Goal: Task Accomplishment & Management: Complete application form

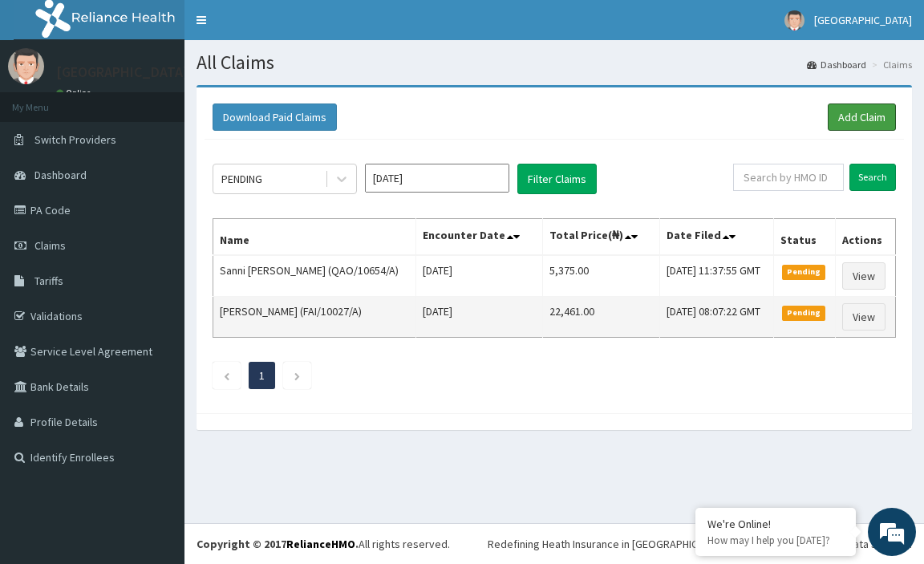
drag, startPoint x: 865, startPoint y: 116, endPoint x: 428, endPoint y: 319, distance: 481.7
click at [864, 116] on link "Add Claim" at bounding box center [861, 116] width 68 height 27
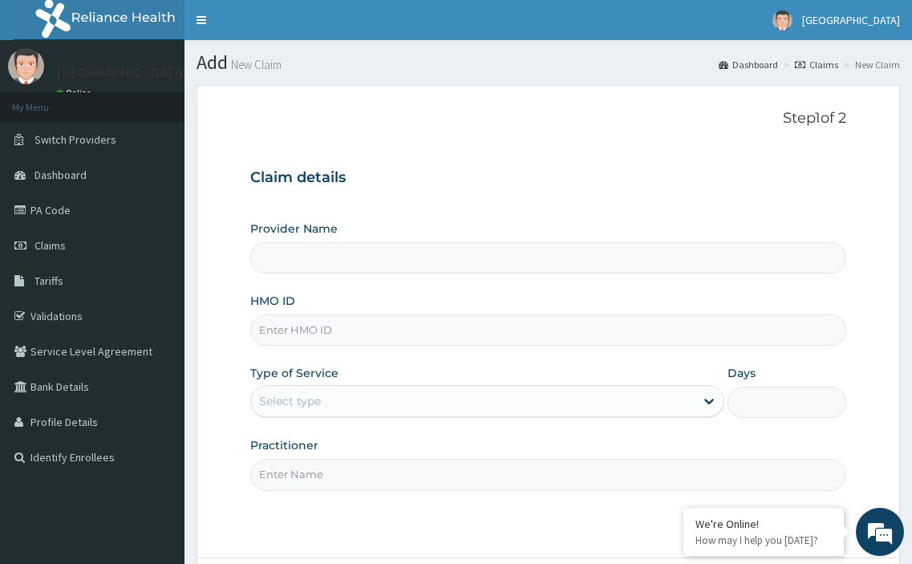
click at [290, 334] on input "HMO ID" at bounding box center [548, 329] width 596 height 31
type input "[GEOGRAPHIC_DATA], [GEOGRAPHIC_DATA]"
click at [59, 242] on span "Claims" at bounding box center [49, 245] width 31 height 14
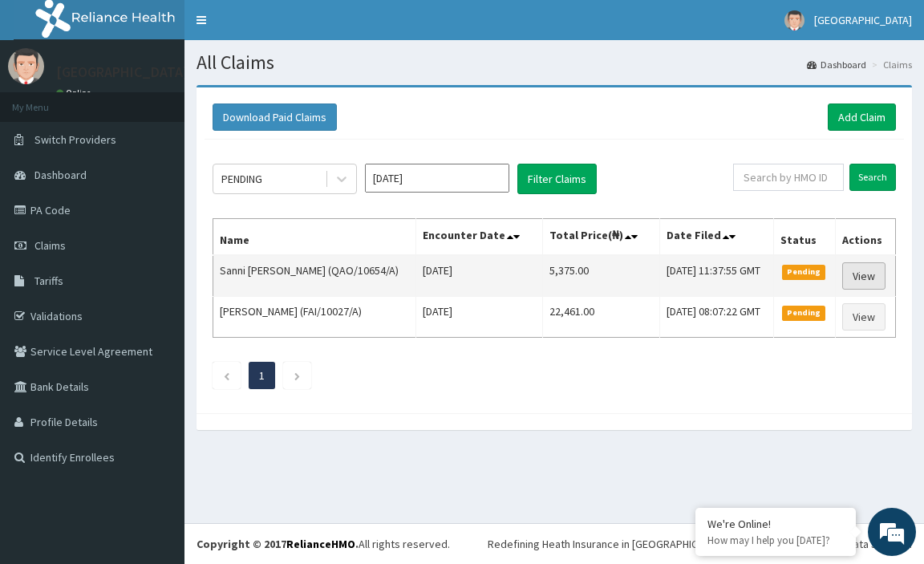
click at [874, 273] on link "View" at bounding box center [863, 275] width 43 height 27
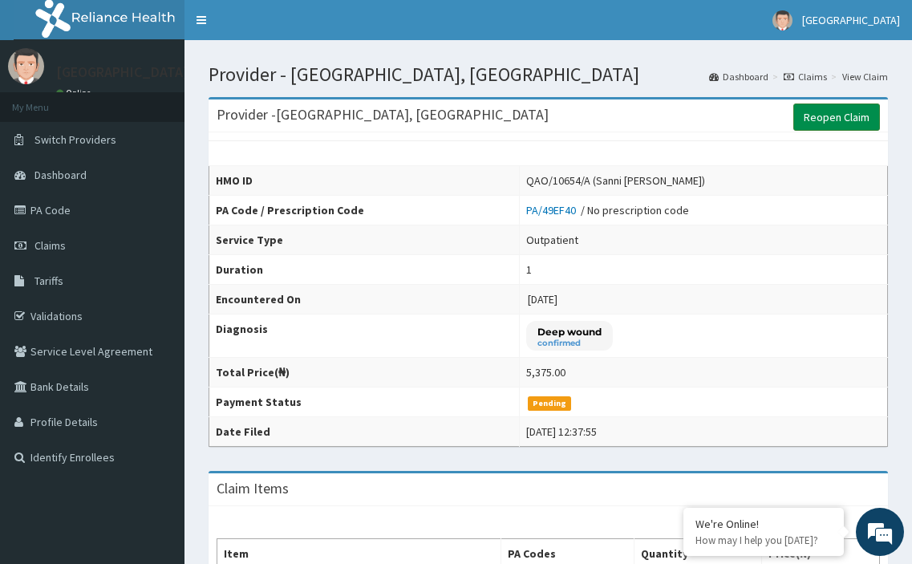
click at [833, 120] on link "Reopen Claim" at bounding box center [836, 116] width 87 height 27
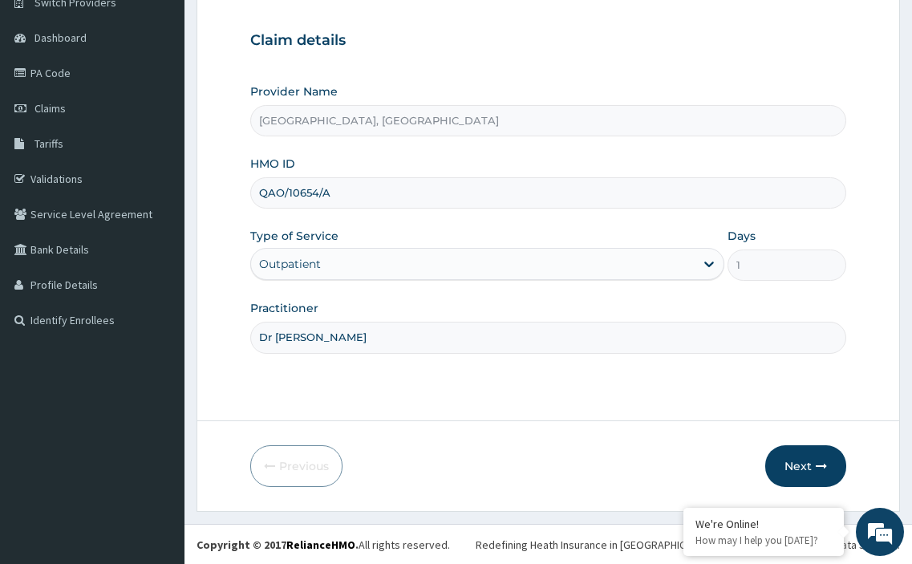
scroll to position [138, 0]
click at [808, 463] on button "Next" at bounding box center [805, 465] width 81 height 42
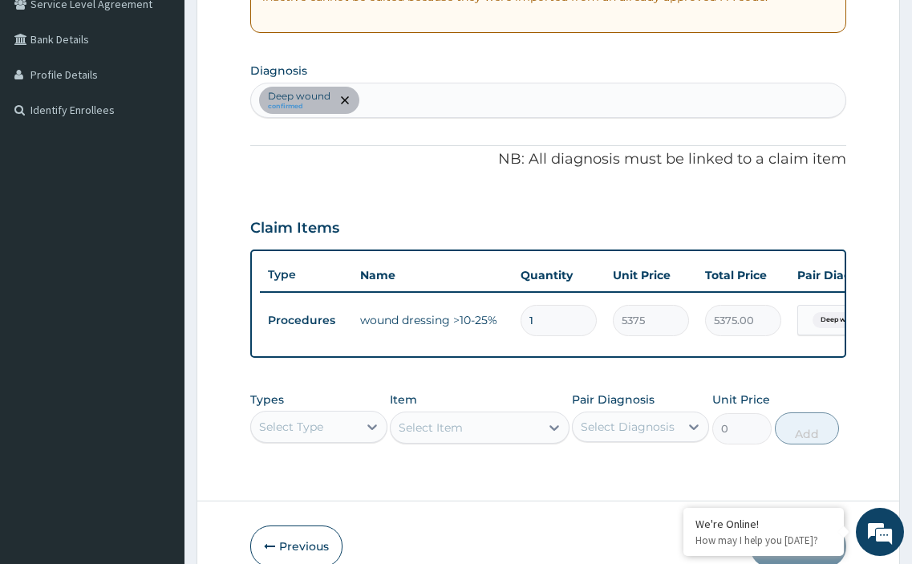
scroll to position [440, 0]
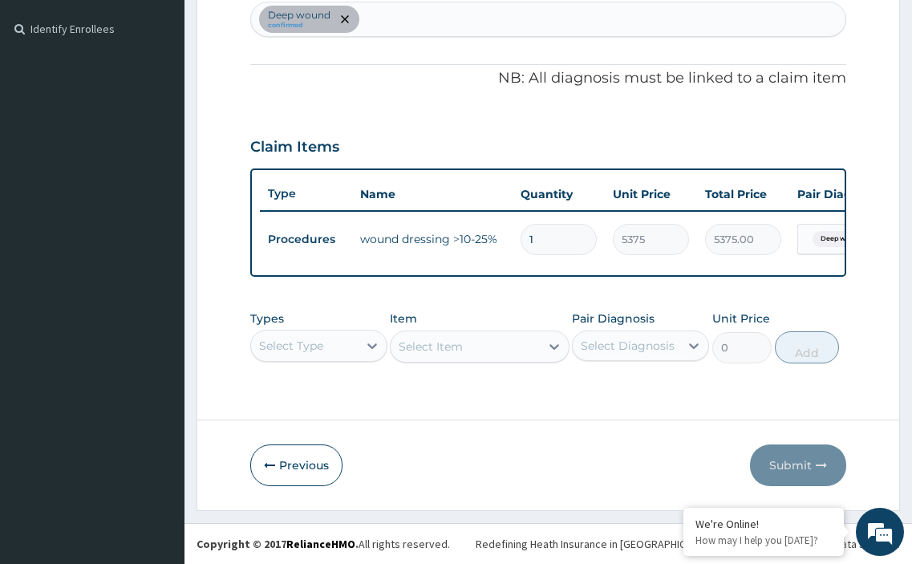
click at [309, 345] on div "Select Type" at bounding box center [318, 345] width 137 height 32
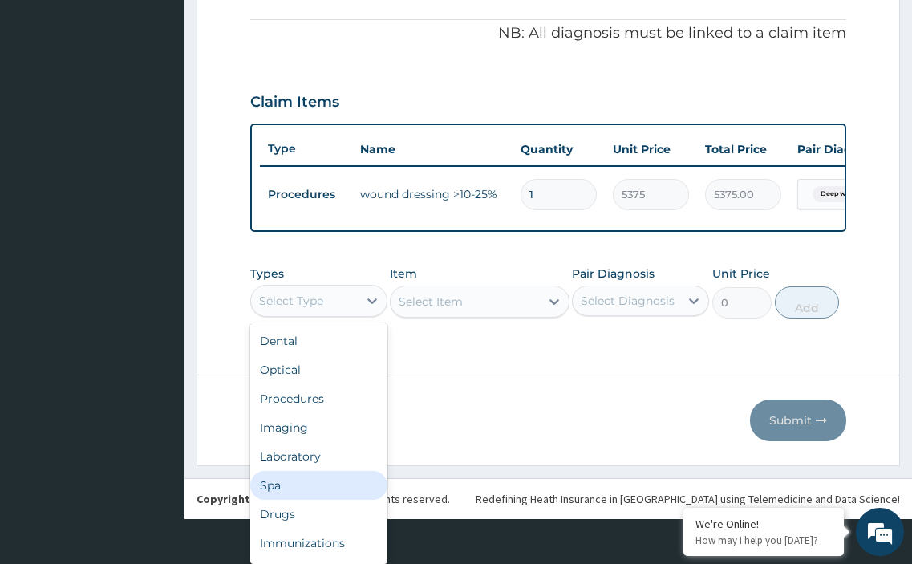
scroll to position [0, 0]
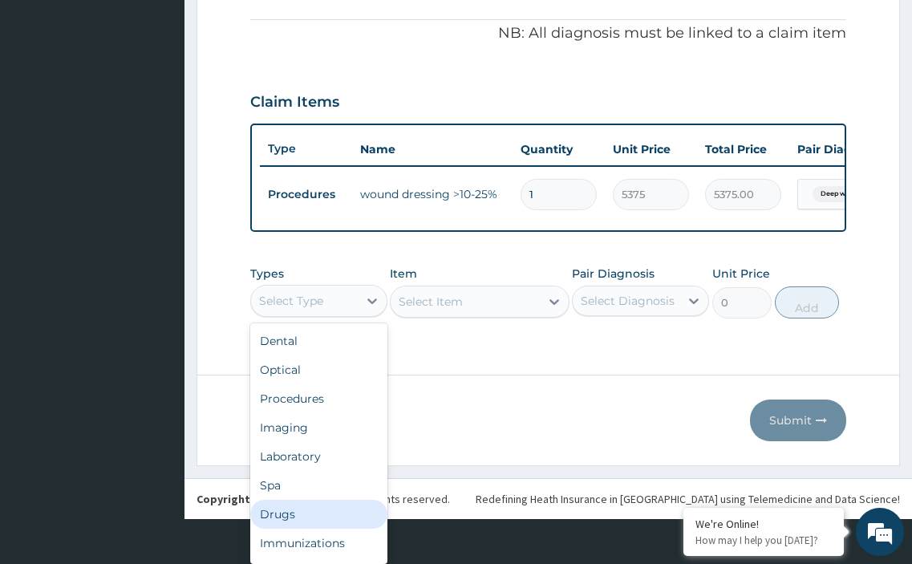
click at [295, 514] on div "Drugs" at bounding box center [318, 513] width 137 height 29
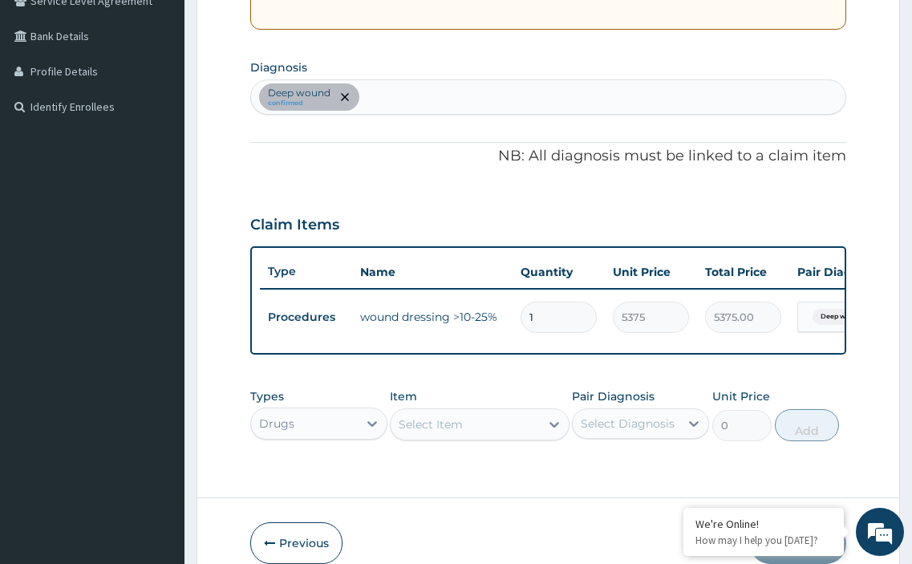
scroll to position [360, 0]
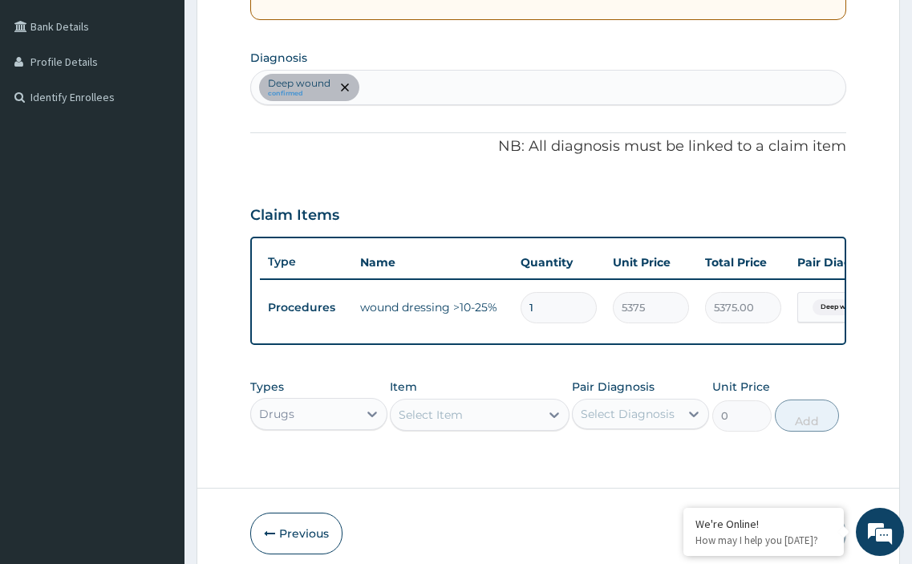
click at [440, 429] on div "Select Item" at bounding box center [479, 414] width 179 height 32
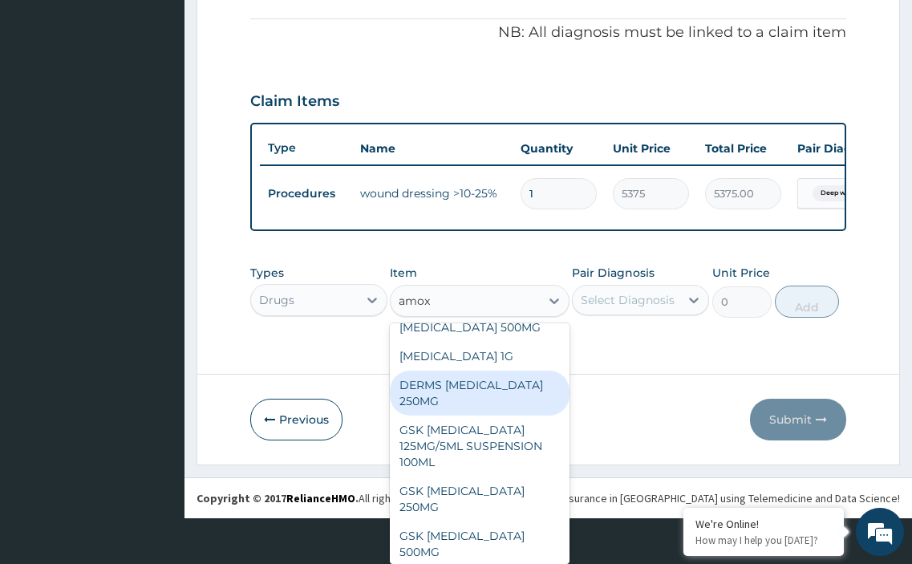
scroll to position [0, 0]
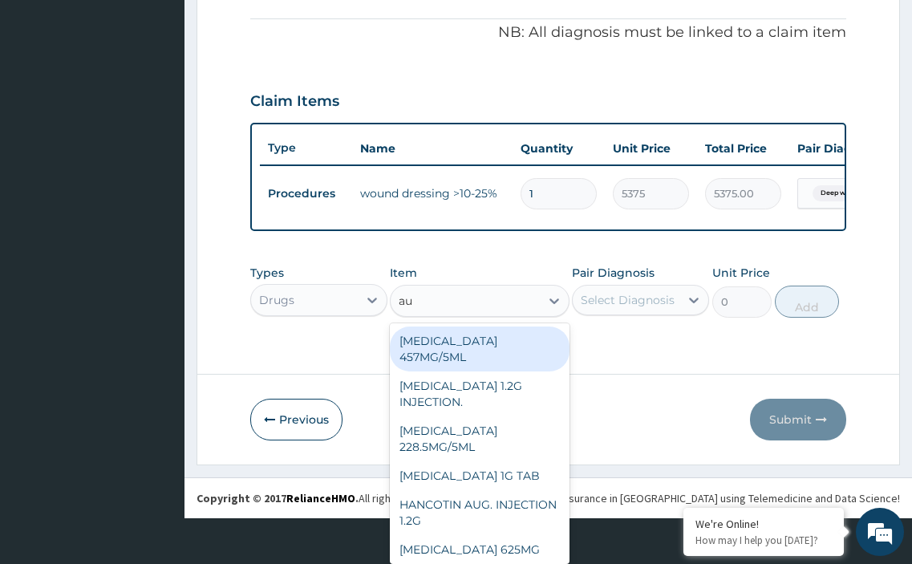
type input "aug"
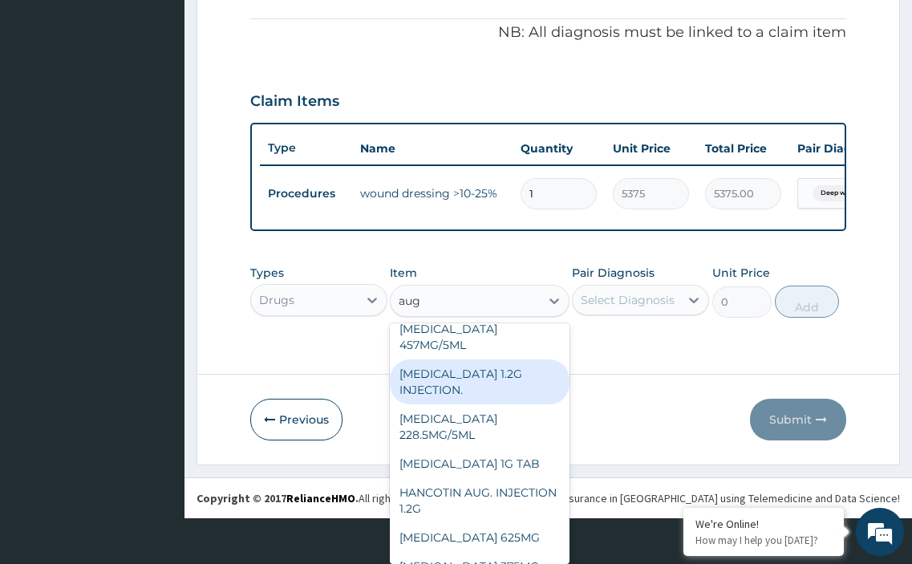
scroll to position [16, 0]
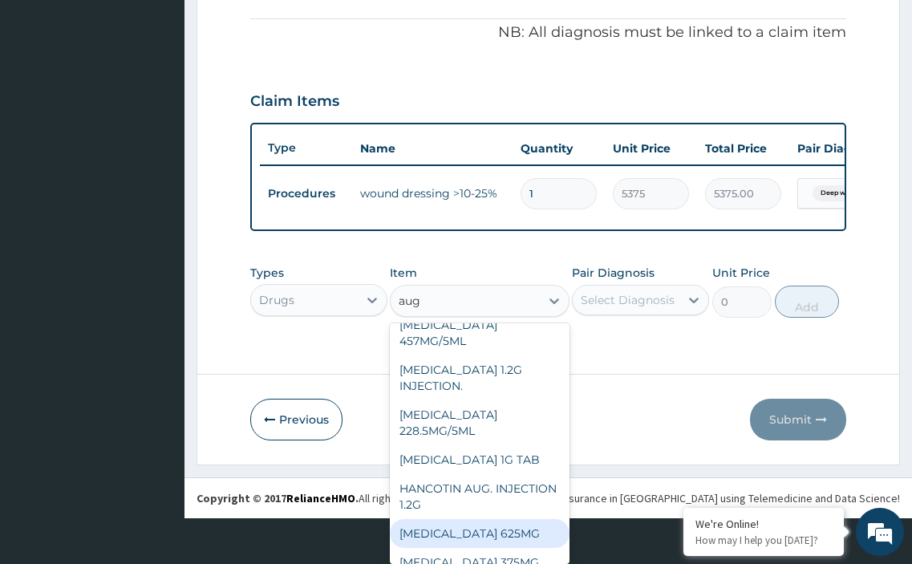
click at [478, 519] on div "AUGMENTIN 625MG" at bounding box center [479, 533] width 179 height 29
type input "887"
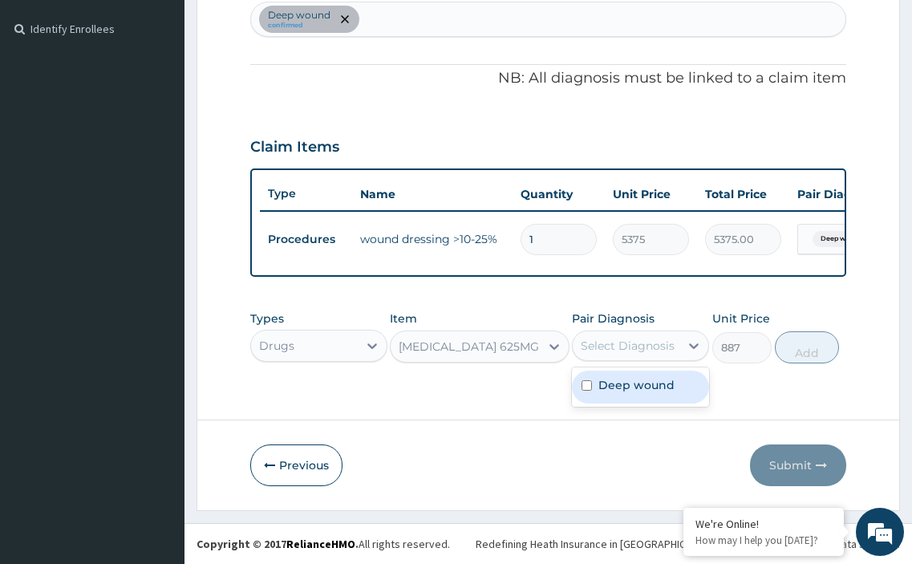
click at [612, 348] on div "Select Diagnosis" at bounding box center [627, 346] width 94 height 16
click at [586, 384] on input "checkbox" at bounding box center [586, 385] width 10 height 10
checkbox input "true"
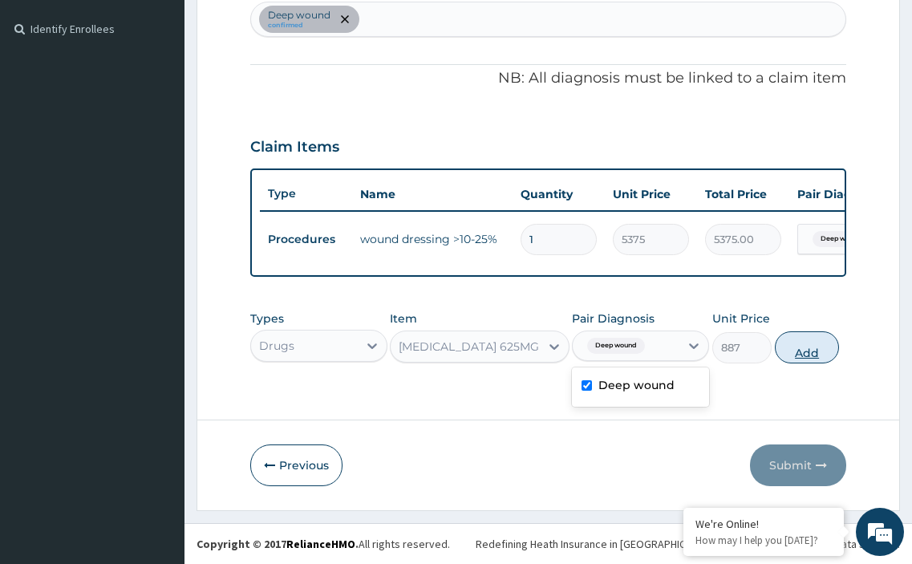
click at [804, 351] on button "Add" at bounding box center [806, 347] width 64 height 32
type input "0"
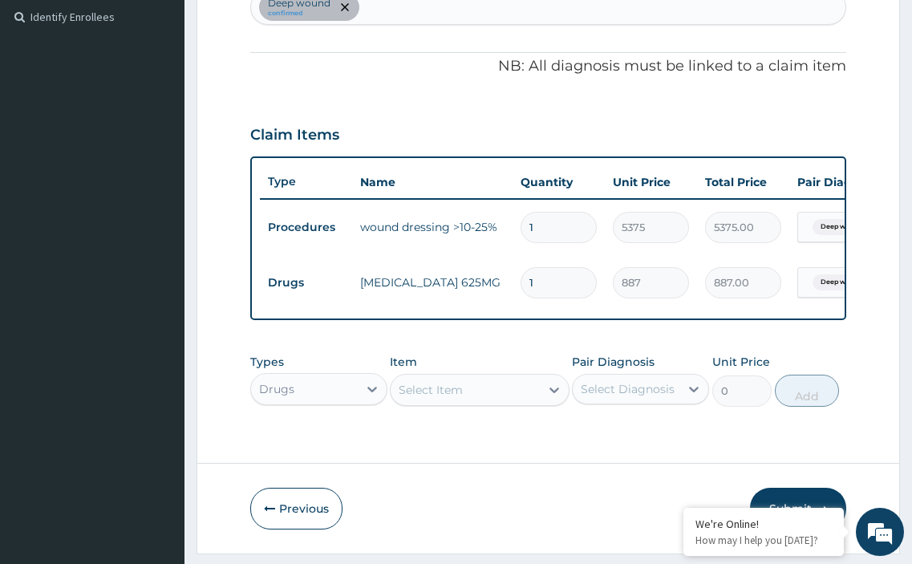
type input "14"
type input "12418.00"
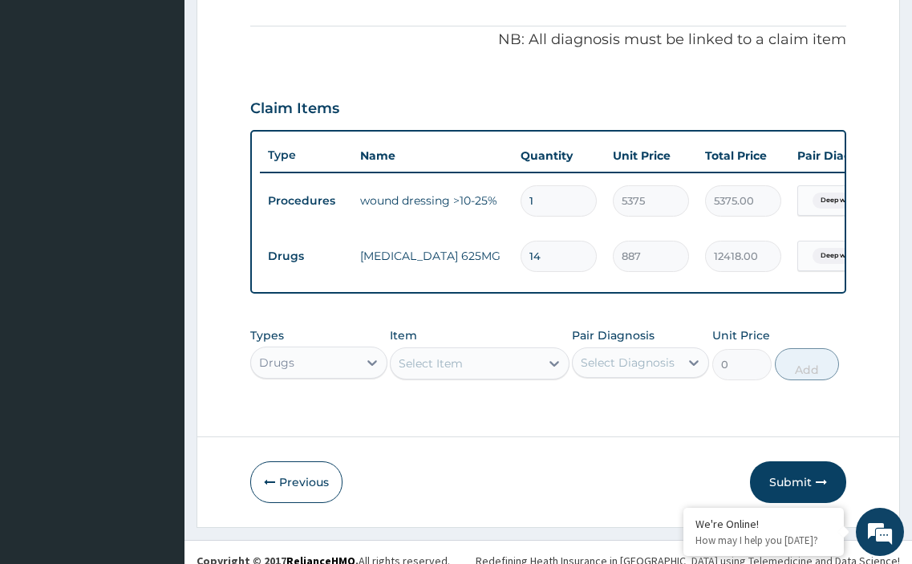
scroll to position [495, 0]
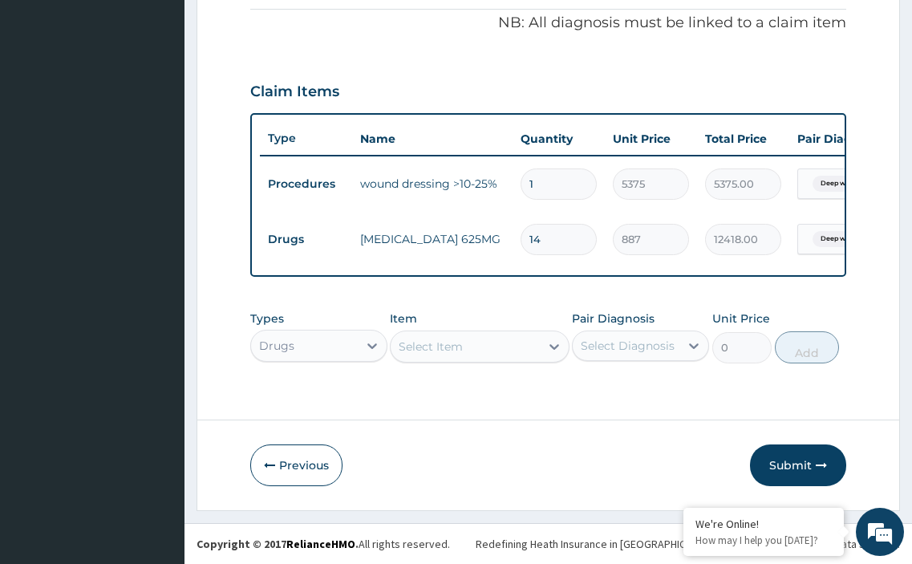
type input "14"
click at [798, 470] on button "Submit" at bounding box center [798, 465] width 96 height 42
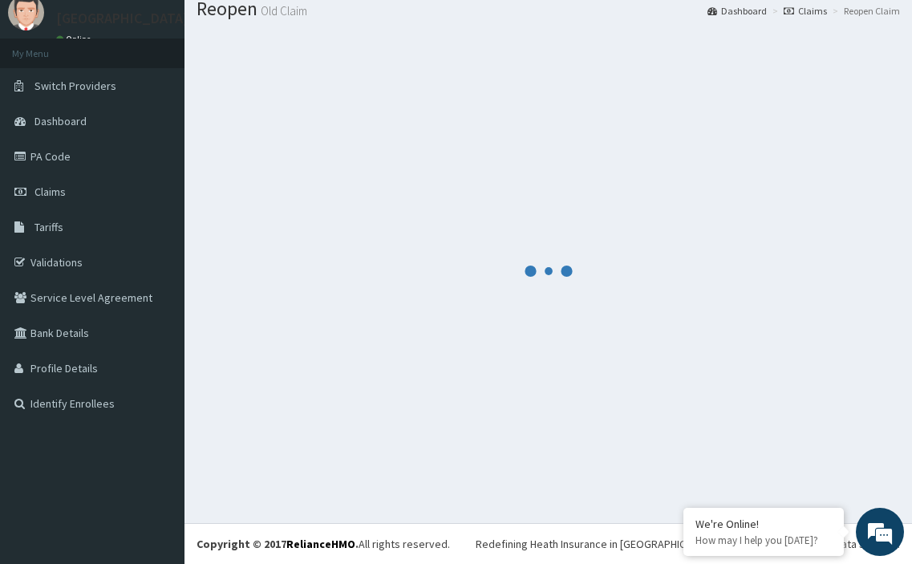
scroll to position [54, 0]
